Goal: Check status: Check status

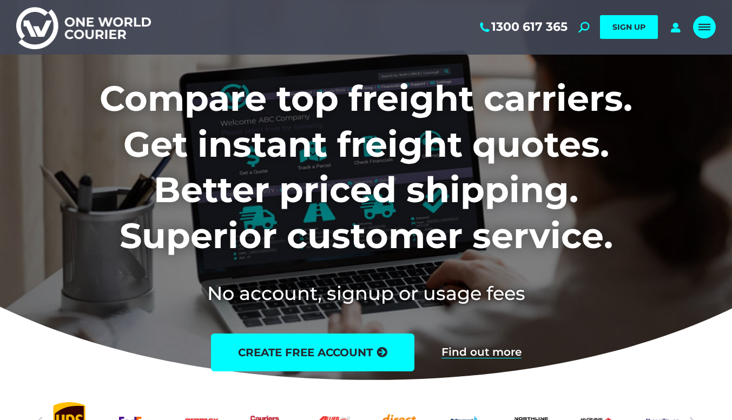
click at [706, 28] on div "Mobile menu icon" at bounding box center [704, 27] width 12 height 9
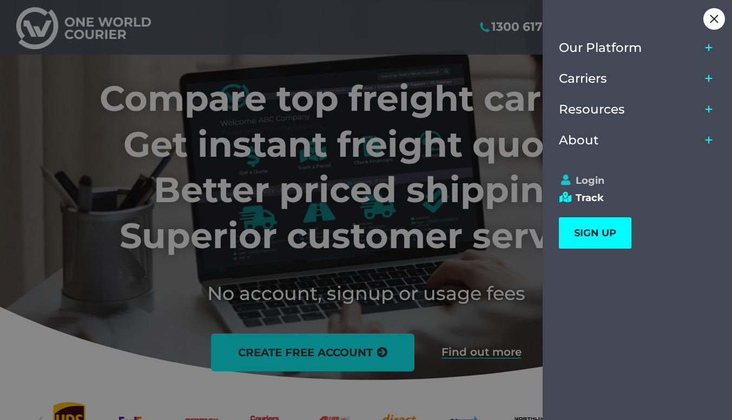
click at [587, 180] on link "Login" at bounding box center [632, 181] width 147 height 12
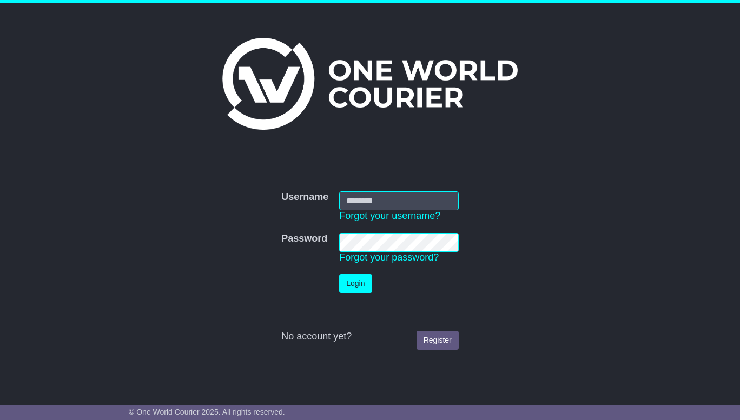
type input "**********"
click at [355, 282] on button "Login" at bounding box center [355, 283] width 32 height 19
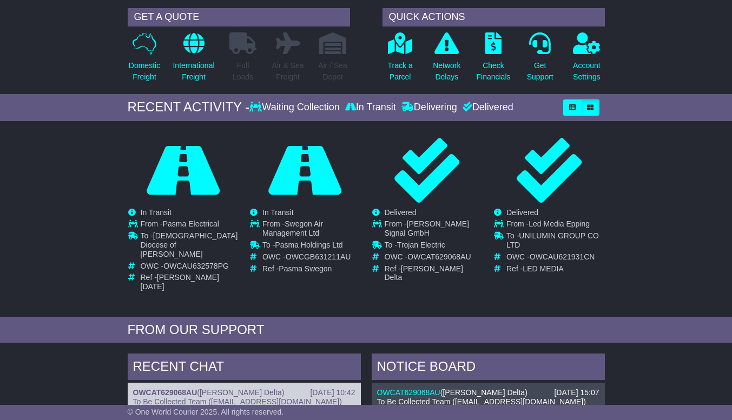
scroll to position [16, 0]
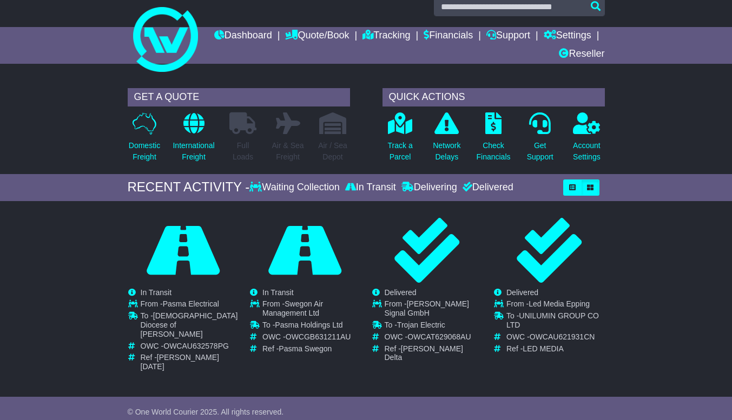
drag, startPoint x: 739, startPoint y: 115, endPoint x: 724, endPoint y: 115, distance: 15.7
click at [724, 115] on html "operations@globalforwarding.com.au Logout Operations Team operations@globalforw…" at bounding box center [366, 194] width 732 height 420
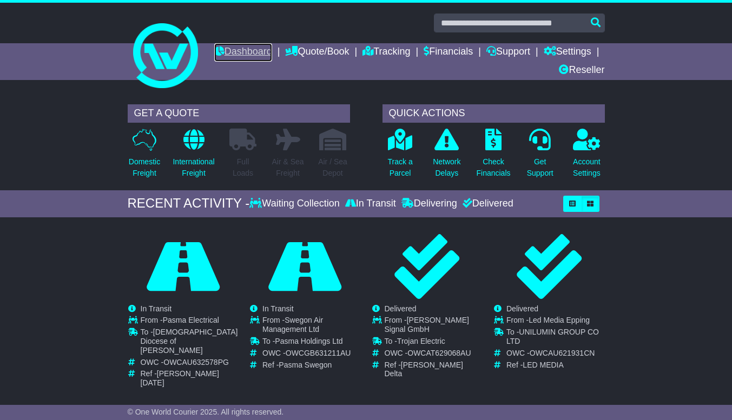
click at [272, 56] on link "Dashboard" at bounding box center [243, 52] width 58 height 18
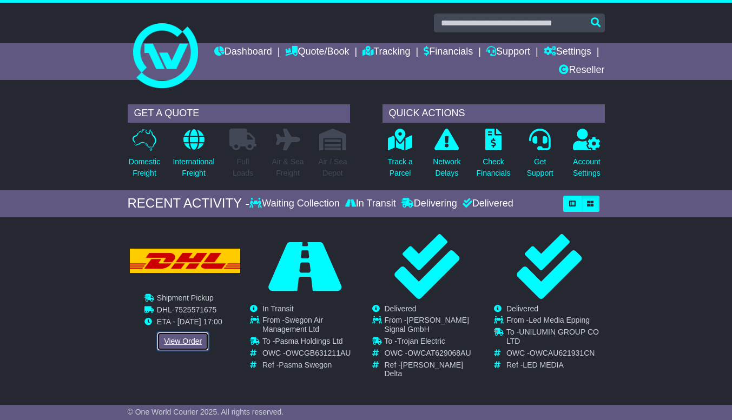
click at [188, 346] on link "View Order" at bounding box center [183, 341] width 52 height 19
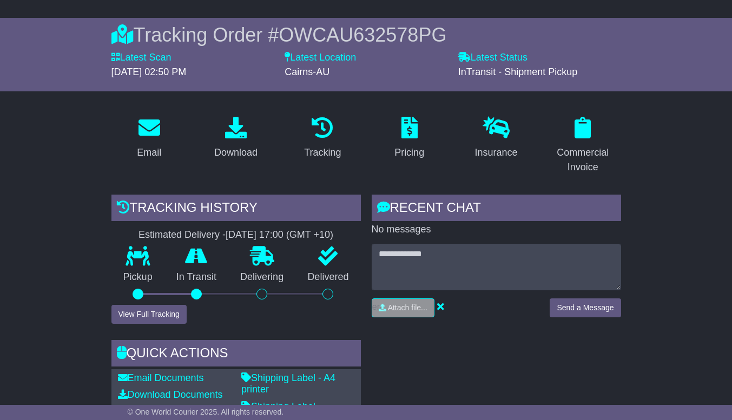
scroll to position [105, 0]
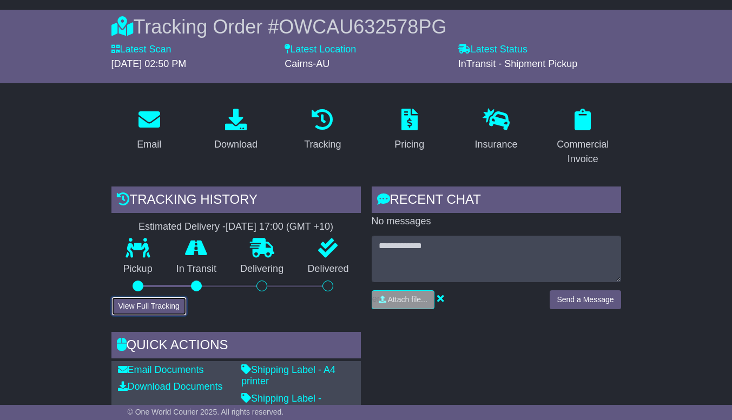
click at [142, 312] on button "View Full Tracking" at bounding box center [148, 306] width 75 height 19
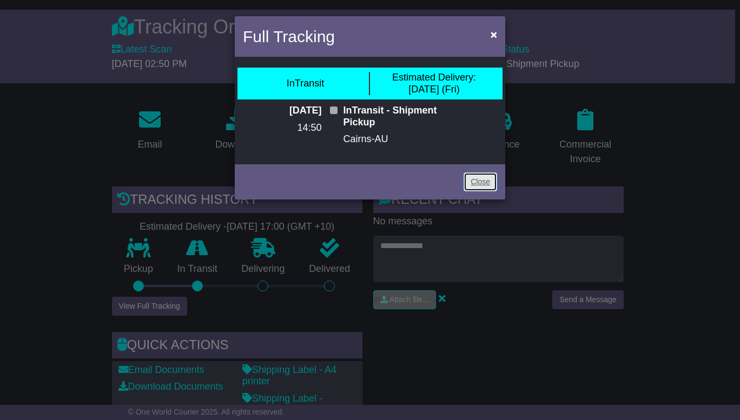
click at [479, 182] on link "Close" at bounding box center [480, 182] width 34 height 19
